Goal: Transaction & Acquisition: Purchase product/service

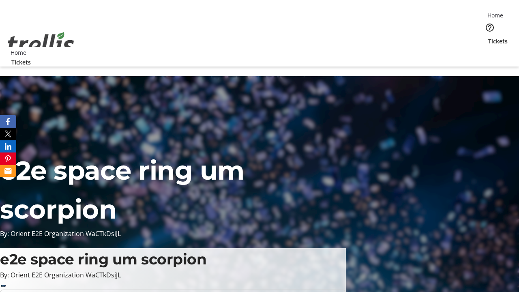
click at [496, 12] on span "Sign Up" at bounding box center [500, 11] width 24 height 10
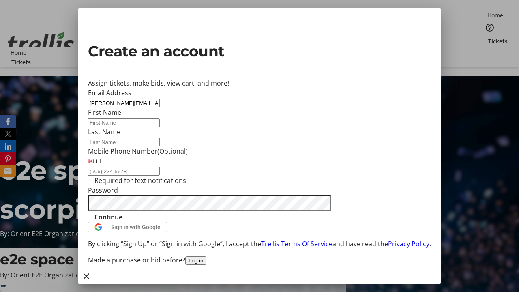
type input "[PERSON_NAME][EMAIL_ADDRESS][DOMAIN_NAME]"
type input "[PERSON_NAME]"
click at [123, 222] on span "Continue" at bounding box center [109, 217] width 28 height 10
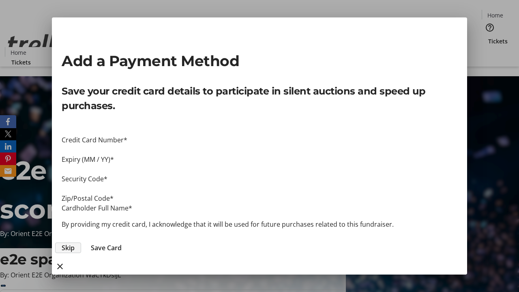
click at [75, 243] on span "Skip" at bounding box center [68, 248] width 13 height 10
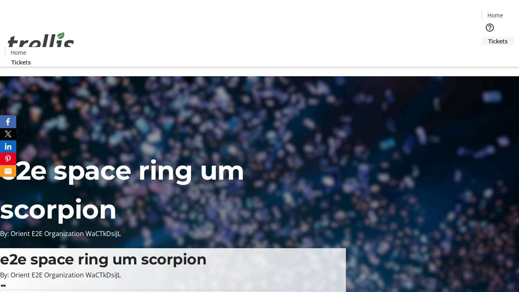
click at [488, 37] on span "Tickets" at bounding box center [497, 41] width 19 height 9
